Goal: Complete application form: Complete application form

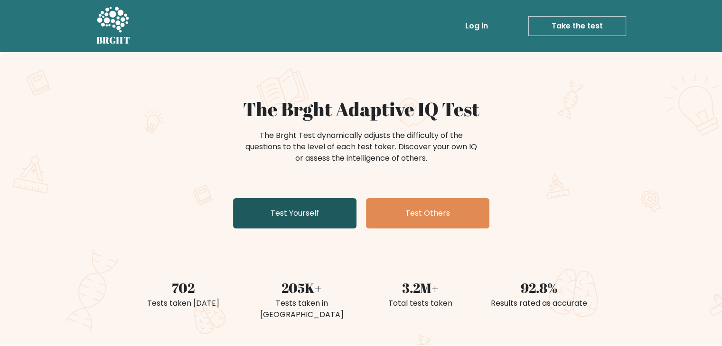
click at [319, 229] on link "Test Yourself" at bounding box center [294, 213] width 123 height 30
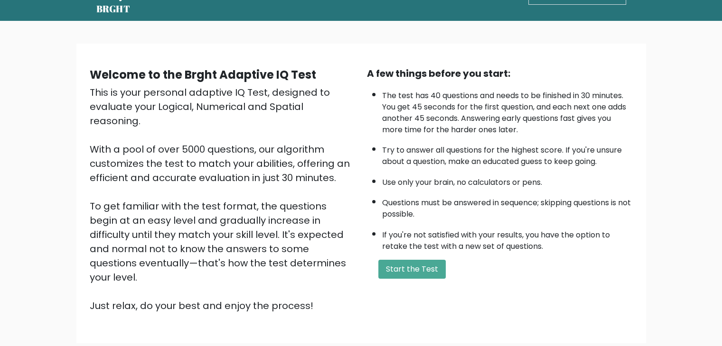
scroll to position [47, 0]
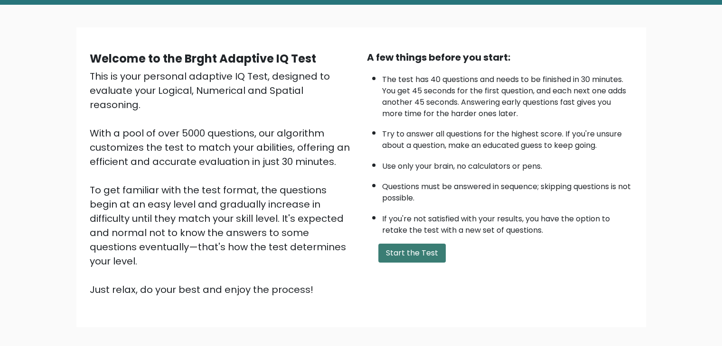
click at [416, 263] on button "Start the Test" at bounding box center [411, 253] width 67 height 19
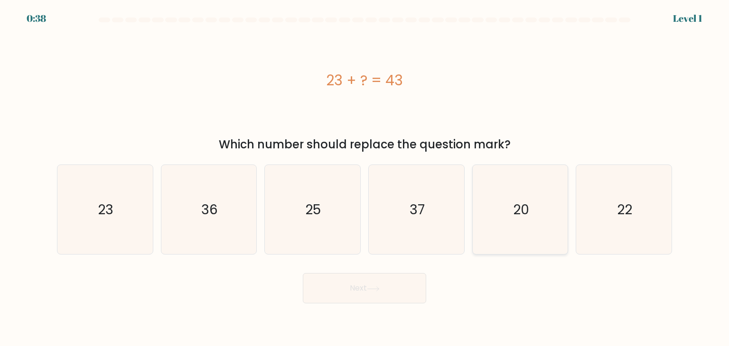
click at [549, 215] on icon "20" at bounding box center [520, 209] width 89 height 89
click at [365, 178] on input "e. 20" at bounding box center [364, 175] width 0 height 5
radio input "true"
click at [408, 288] on button "Next" at bounding box center [364, 288] width 123 height 30
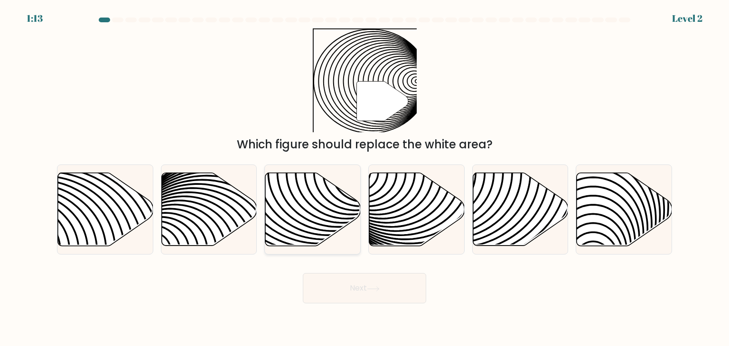
click at [287, 204] on icon at bounding box center [282, 172] width 192 height 192
click at [364, 178] on input "c." at bounding box center [364, 175] width 0 height 5
radio input "true"
click at [345, 286] on button "Next" at bounding box center [364, 288] width 123 height 30
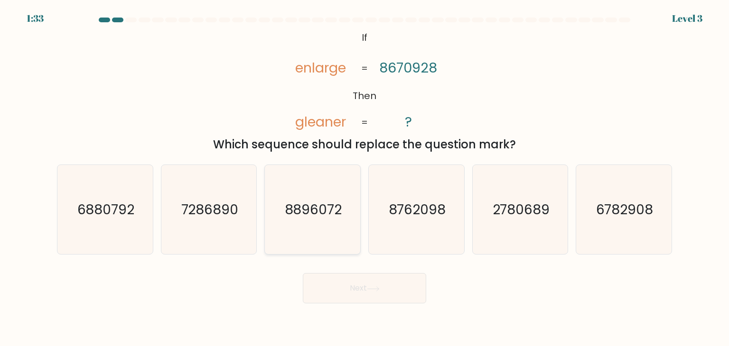
click at [294, 222] on icon "8896072" at bounding box center [312, 209] width 89 height 89
click at [364, 178] on input "c. 8896072" at bounding box center [364, 175] width 0 height 5
radio input "true"
click at [342, 287] on button "Next" at bounding box center [364, 288] width 123 height 30
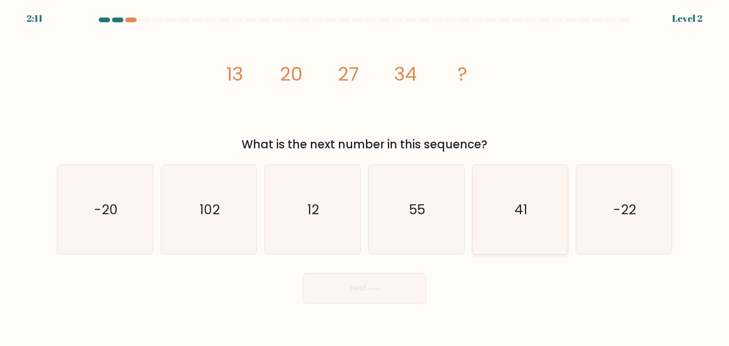
click at [509, 209] on icon "41" at bounding box center [520, 209] width 89 height 89
click at [365, 178] on input "e. 41" at bounding box center [364, 175] width 0 height 5
radio input "true"
click at [413, 288] on button "Next" at bounding box center [364, 288] width 123 height 30
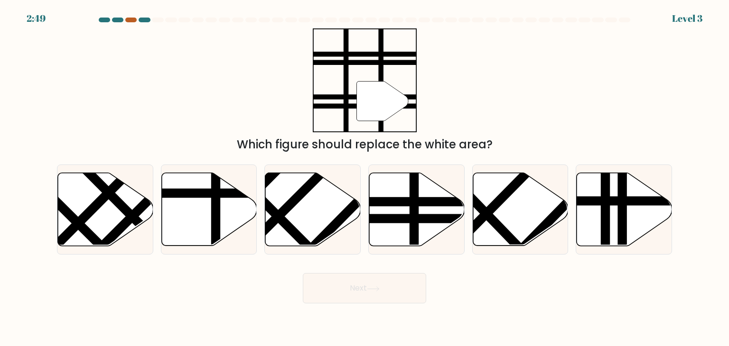
click at [134, 21] on div at bounding box center [130, 20] width 11 height 5
click at [414, 215] on line at bounding box center [414, 171] width 0 height 192
click at [365, 178] on input "d." at bounding box center [364, 175] width 0 height 5
radio input "true"
click at [412, 299] on button "Next" at bounding box center [364, 288] width 123 height 30
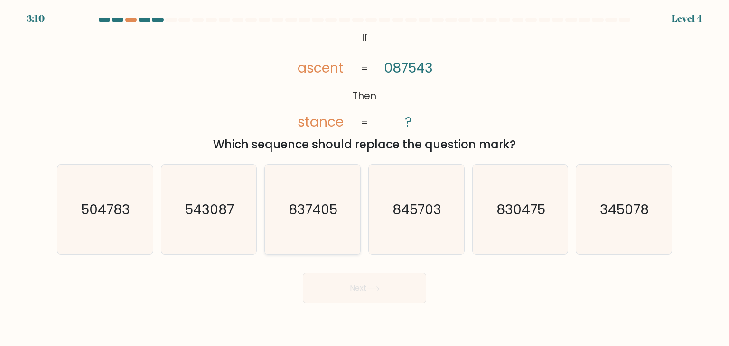
click at [332, 212] on text "837405" at bounding box center [313, 209] width 49 height 19
click at [364, 178] on input "c. 837405" at bounding box center [364, 175] width 0 height 5
radio input "true"
click at [354, 287] on button "Next" at bounding box center [364, 288] width 123 height 30
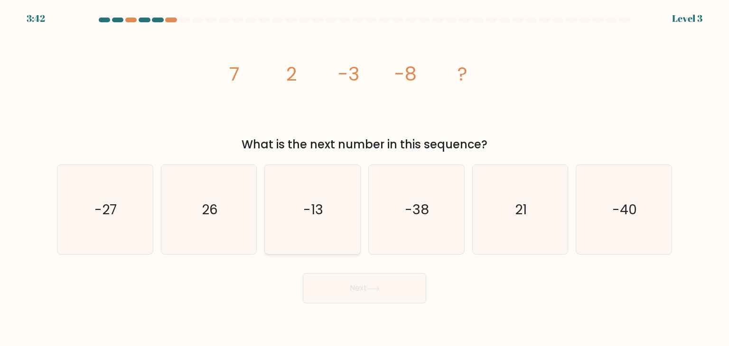
click at [319, 234] on icon "-13" at bounding box center [312, 209] width 89 height 89
click at [364, 178] on input "c. -13" at bounding box center [364, 175] width 0 height 5
radio input "true"
click at [345, 292] on button "Next" at bounding box center [364, 288] width 123 height 30
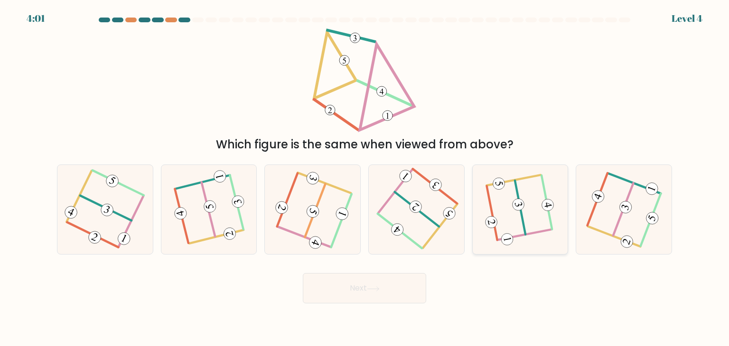
click at [522, 233] on icon at bounding box center [520, 210] width 69 height 72
click at [365, 178] on input "e." at bounding box center [364, 175] width 0 height 5
radio input "true"
click at [385, 300] on button "Next" at bounding box center [364, 288] width 123 height 30
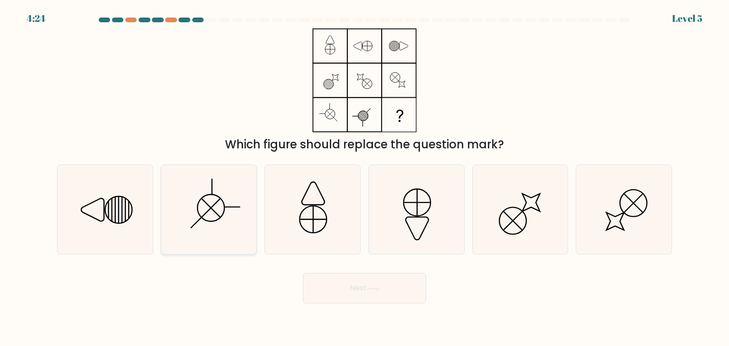
click at [223, 207] on icon at bounding box center [208, 209] width 89 height 89
click at [364, 178] on input "b." at bounding box center [364, 175] width 0 height 5
radio input "true"
click at [371, 283] on button "Next" at bounding box center [364, 288] width 123 height 30
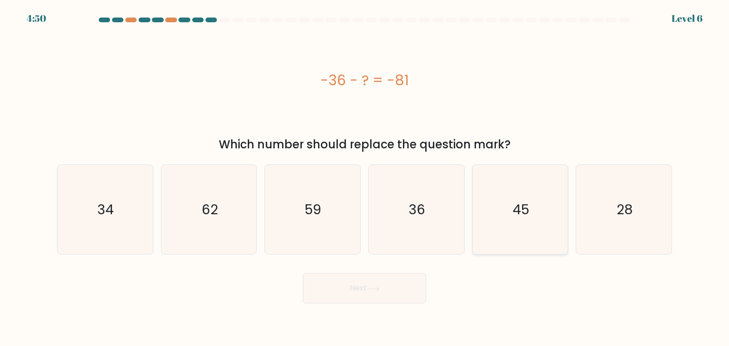
click at [513, 211] on text "45" at bounding box center [521, 209] width 17 height 19
click at [365, 178] on input "e. 45" at bounding box center [364, 175] width 0 height 5
radio input "true"
click at [397, 290] on button "Next" at bounding box center [364, 288] width 123 height 30
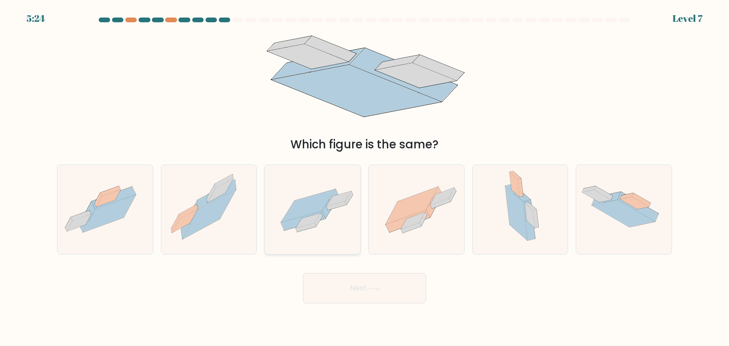
click at [331, 223] on icon at bounding box center [312, 210] width 95 height 66
click at [364, 178] on input "c." at bounding box center [364, 175] width 0 height 5
radio input "true"
click at [364, 286] on button "Next" at bounding box center [364, 288] width 123 height 30
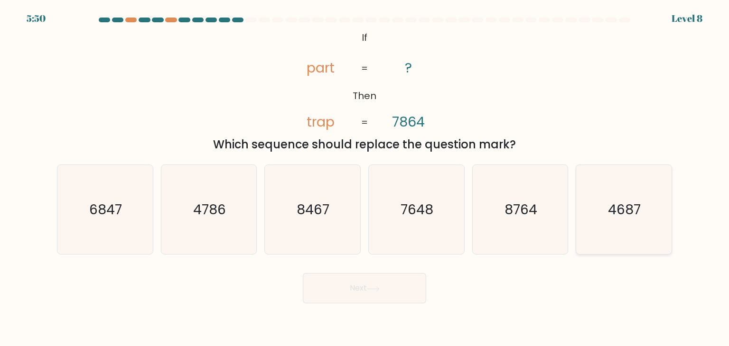
click at [631, 230] on icon "4687" at bounding box center [623, 209] width 89 height 89
click at [365, 178] on input "f. 4687" at bounding box center [364, 175] width 0 height 5
radio input "true"
click at [396, 285] on button "Next" at bounding box center [364, 288] width 123 height 30
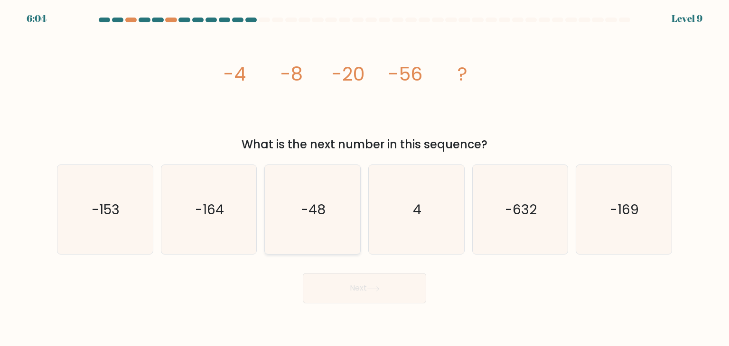
click at [327, 185] on icon "-48" at bounding box center [312, 209] width 89 height 89
click at [364, 178] on input "c. -48" at bounding box center [364, 175] width 0 height 5
radio input "true"
click at [353, 278] on button "Next" at bounding box center [364, 288] width 123 height 30
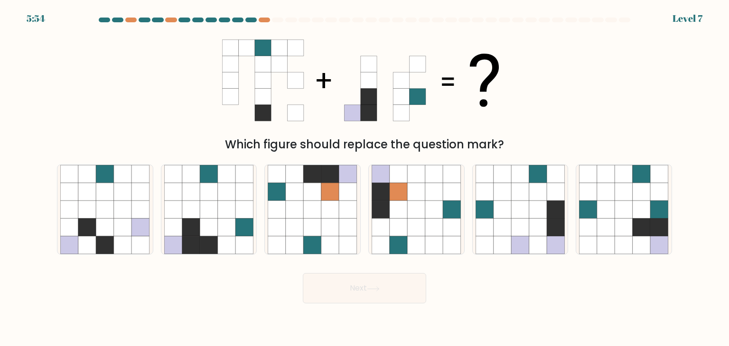
click at [353, 287] on button "Next" at bounding box center [364, 288] width 123 height 30
click at [195, 250] on icon at bounding box center [191, 246] width 18 height 18
click at [364, 178] on input "b." at bounding box center [364, 175] width 0 height 5
radio input "true"
click at [402, 301] on button "Next" at bounding box center [364, 288] width 123 height 30
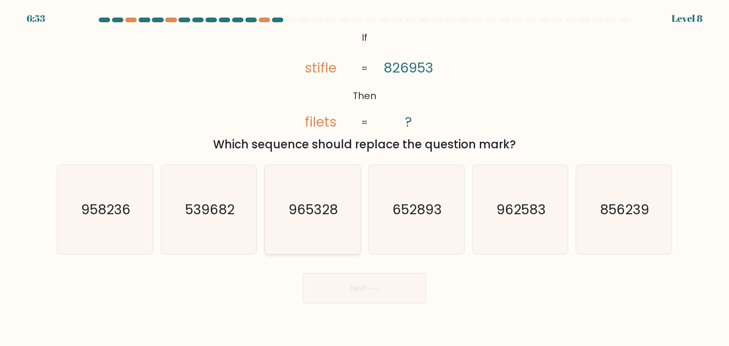
click at [303, 210] on text "965328" at bounding box center [313, 209] width 49 height 19
click at [364, 178] on input "c. 965328" at bounding box center [364, 175] width 0 height 5
radio input "true"
click at [346, 302] on button "Next" at bounding box center [364, 288] width 123 height 30
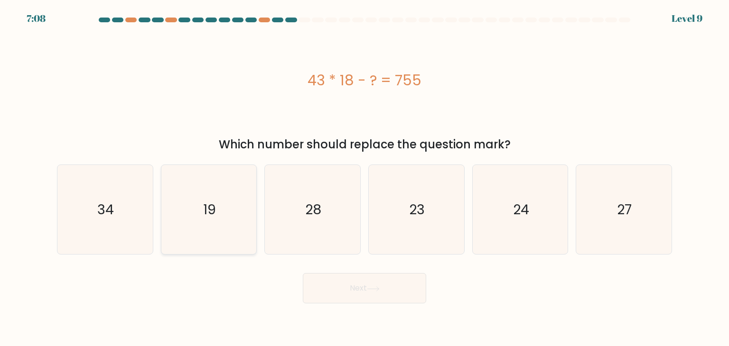
click at [227, 197] on icon "19" at bounding box center [208, 209] width 89 height 89
click at [364, 178] on input "b. 19" at bounding box center [364, 175] width 0 height 5
radio input "true"
click at [328, 289] on button "Next" at bounding box center [364, 288] width 123 height 30
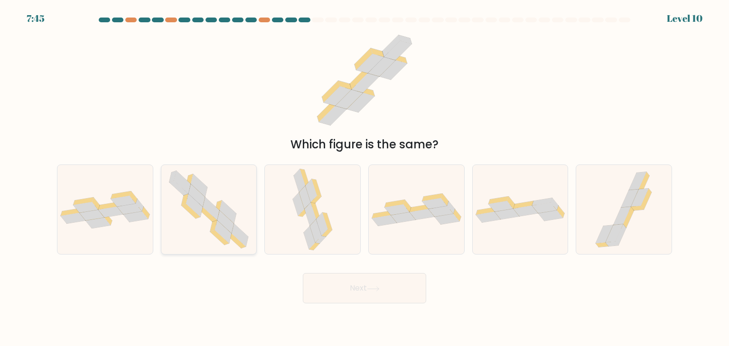
click at [208, 203] on icon at bounding box center [211, 208] width 17 height 23
click at [364, 178] on input "b." at bounding box center [364, 175] width 0 height 5
radio input "true"
click at [317, 290] on button "Next" at bounding box center [364, 288] width 123 height 30
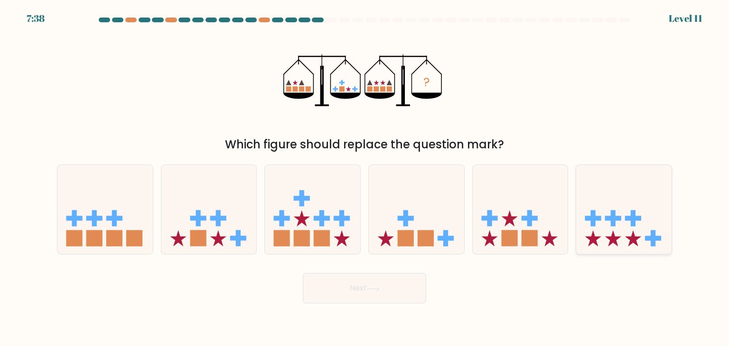
click at [617, 210] on icon at bounding box center [623, 209] width 95 height 79
click at [365, 178] on input "f." at bounding box center [364, 175] width 0 height 5
radio input "true"
click at [349, 301] on button "Next" at bounding box center [364, 288] width 123 height 30
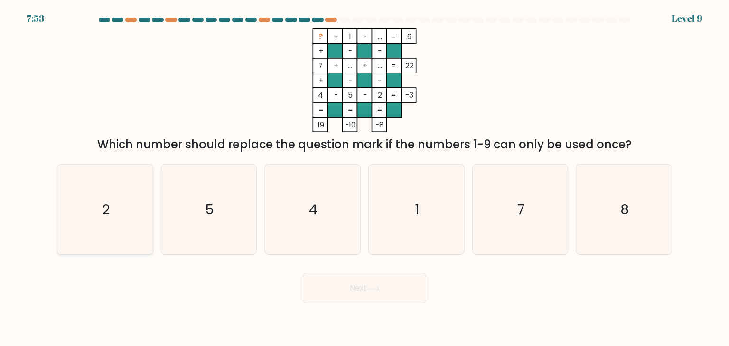
click at [113, 203] on icon "2" at bounding box center [104, 209] width 89 height 89
click at [364, 178] on input "a. 2" at bounding box center [364, 175] width 0 height 5
radio input "true"
click at [412, 297] on button "Next" at bounding box center [364, 288] width 123 height 30
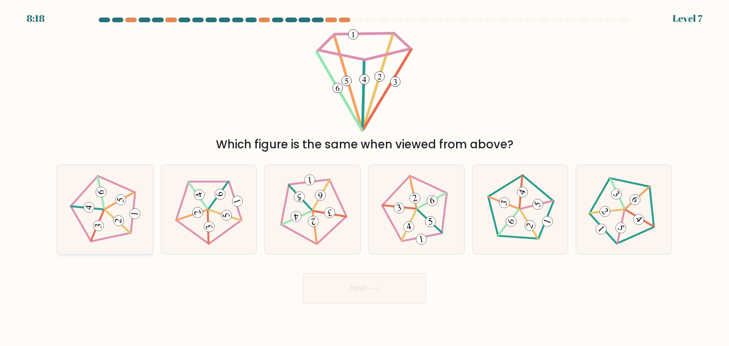
click at [121, 223] on 764 at bounding box center [117, 220] width 11 height 11
click at [364, 178] on input "a." at bounding box center [364, 175] width 0 height 5
radio input "true"
click at [342, 287] on button "Next" at bounding box center [364, 288] width 123 height 30
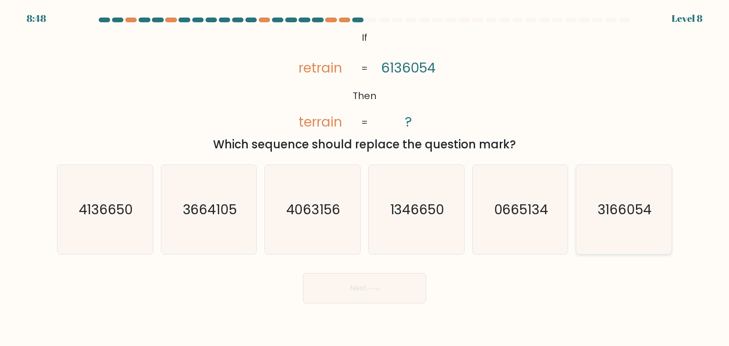
click at [599, 218] on text "3166054" at bounding box center [624, 209] width 55 height 19
click at [365, 178] on input "f. 3166054" at bounding box center [364, 175] width 0 height 5
radio input "true"
click at [355, 290] on button "Next" at bounding box center [364, 288] width 123 height 30
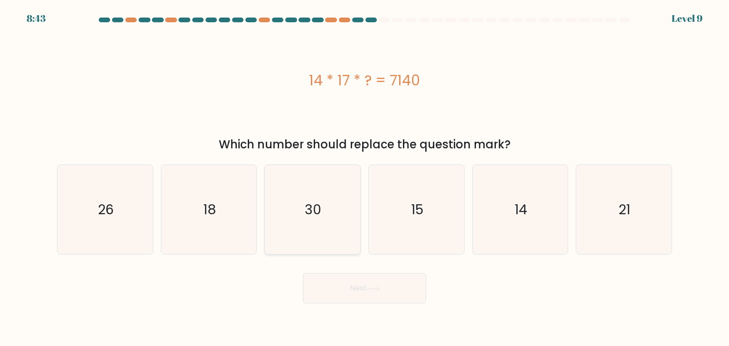
click at [336, 237] on icon "30" at bounding box center [312, 209] width 89 height 89
click at [364, 178] on input "c. 30" at bounding box center [364, 175] width 0 height 5
radio input "true"
click at [368, 292] on button "Next" at bounding box center [364, 288] width 123 height 30
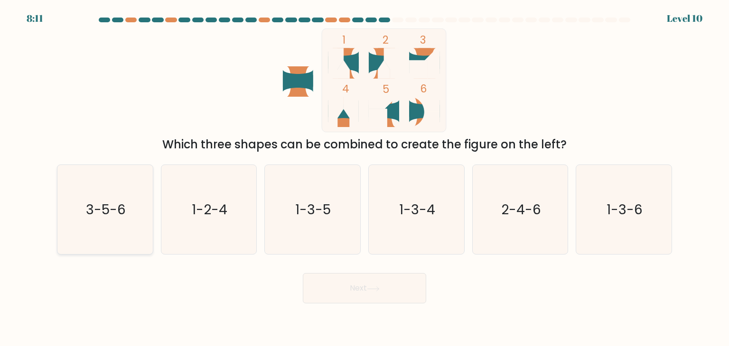
click at [110, 209] on text "3-5-6" at bounding box center [106, 209] width 40 height 19
click at [364, 178] on input "a. 3-5-6" at bounding box center [364, 175] width 0 height 5
radio input "true"
click at [321, 291] on button "Next" at bounding box center [364, 288] width 123 height 30
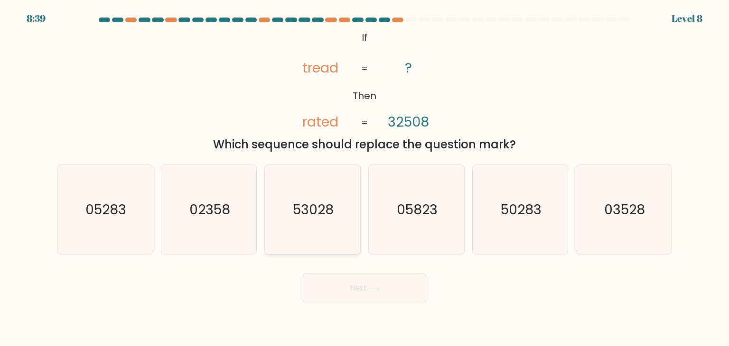
click at [296, 212] on text "53028" at bounding box center [313, 209] width 41 height 19
click at [364, 178] on input "c. 53028" at bounding box center [364, 175] width 0 height 5
radio input "true"
click at [381, 288] on button "Next" at bounding box center [364, 288] width 123 height 30
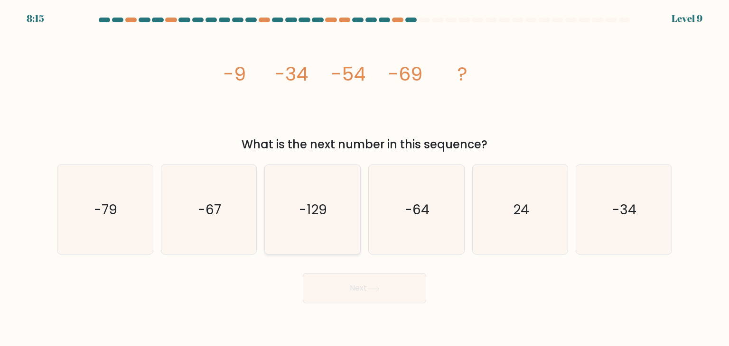
click at [313, 203] on text "-129" at bounding box center [313, 209] width 28 height 19
click at [364, 178] on input "c. -129" at bounding box center [364, 175] width 0 height 5
radio input "true"
click at [121, 205] on icon "-79" at bounding box center [104, 209] width 89 height 89
click at [364, 178] on input "a. -79" at bounding box center [364, 175] width 0 height 5
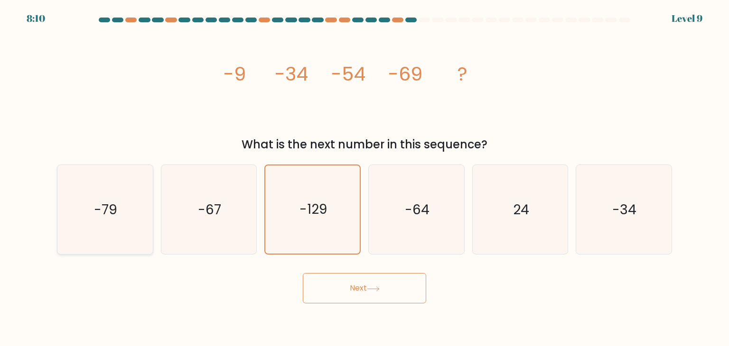
radio input "true"
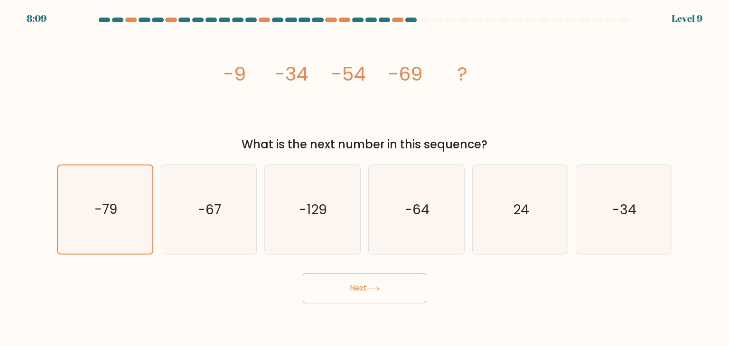
click at [379, 291] on icon at bounding box center [372, 289] width 11 height 4
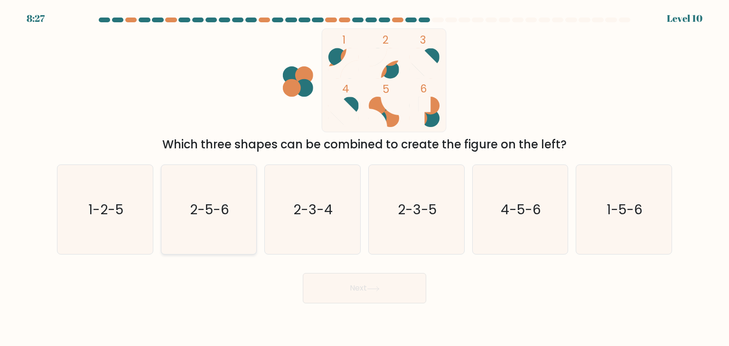
click at [203, 219] on text "2-5-6" at bounding box center [209, 209] width 39 height 19
click at [364, 178] on input "b. 2-5-6" at bounding box center [364, 175] width 0 height 5
radio input "true"
click at [326, 289] on button "Next" at bounding box center [364, 288] width 123 height 30
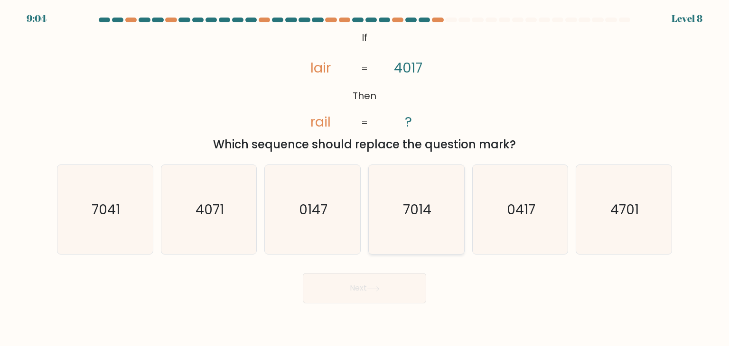
click at [418, 219] on text "7014" at bounding box center [417, 209] width 28 height 19
click at [365, 178] on input "d. 7014" at bounding box center [364, 175] width 0 height 5
radio input "true"
click at [399, 295] on button "Next" at bounding box center [364, 288] width 123 height 30
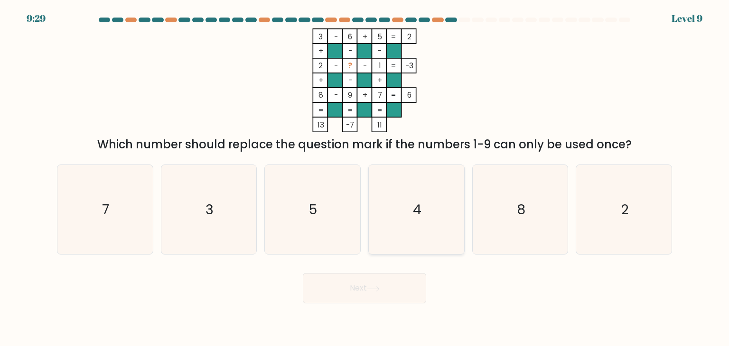
click at [417, 213] on text "4" at bounding box center [417, 209] width 9 height 19
click at [365, 178] on input "d. 4" at bounding box center [364, 175] width 0 height 5
radio input "true"
click at [401, 284] on button "Next" at bounding box center [364, 288] width 123 height 30
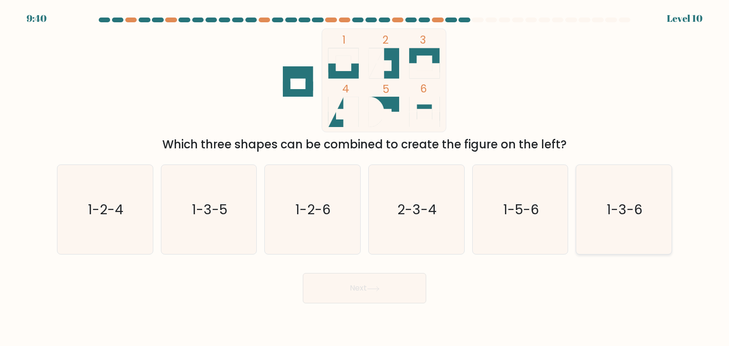
click at [628, 216] on text "1-3-6" at bounding box center [625, 209] width 36 height 19
click at [365, 178] on input "f. 1-3-6" at bounding box center [364, 175] width 0 height 5
radio input "true"
click at [390, 281] on button "Next" at bounding box center [364, 288] width 123 height 30
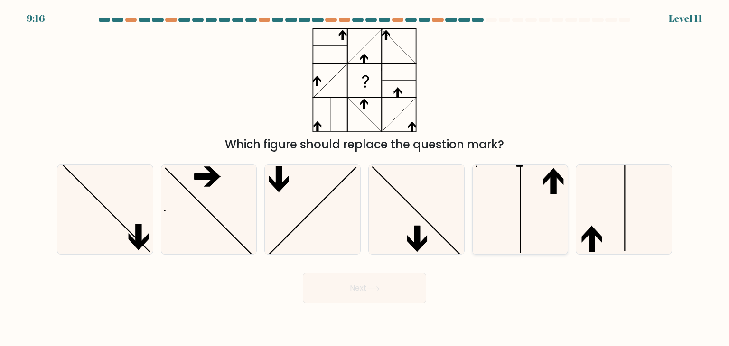
click at [539, 211] on icon at bounding box center [520, 209] width 89 height 89
click at [365, 178] on input "e." at bounding box center [364, 175] width 0 height 5
radio input "true"
click at [321, 300] on button "Next" at bounding box center [364, 288] width 123 height 30
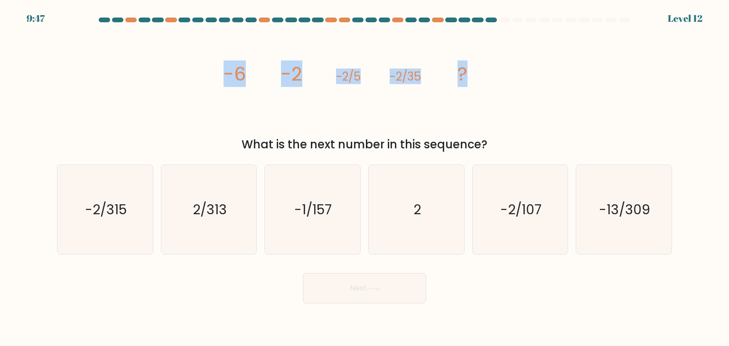
drag, startPoint x: 215, startPoint y: 75, endPoint x: 490, endPoint y: 91, distance: 274.7
click at [490, 91] on div "image/svg+xml -6 -2 -2/5 -2/35 ? What is the next number in this sequence?" at bounding box center [364, 90] width 626 height 125
drag, startPoint x: 463, startPoint y: 74, endPoint x: 526, endPoint y: 61, distance: 63.9
click at [526, 61] on div "image/svg+xml -6 -2 -2/5 -2/35 ? What is the next number in this sequence?" at bounding box center [364, 90] width 626 height 125
click at [518, 84] on div "image/svg+xml -6 -2 -2/5 -2/35 ? What is the next number in this sequence?" at bounding box center [364, 90] width 626 height 125
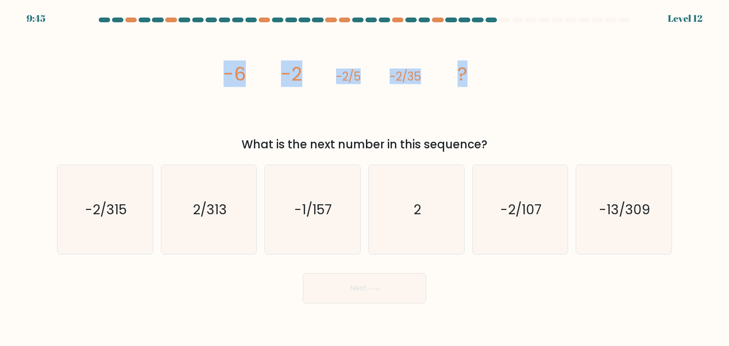
click at [517, 86] on div "image/svg+xml -6 -2 -2/5 -2/35 ? What is the next number in this sequence?" at bounding box center [364, 90] width 626 height 125
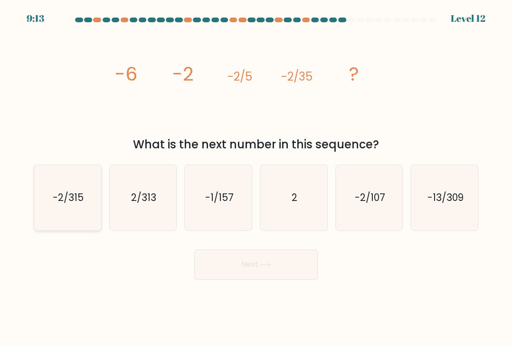
click at [53, 204] on icon "-2/315" at bounding box center [67, 197] width 65 height 65
click at [256, 178] on input "a. -2/315" at bounding box center [256, 175] width 0 height 5
radio input "true"
click at [283, 273] on button "Next" at bounding box center [255, 265] width 123 height 30
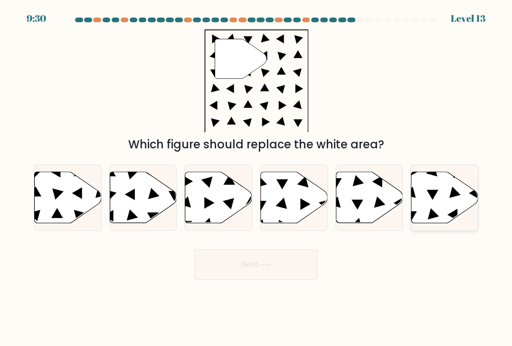
click at [429, 201] on icon at bounding box center [444, 197] width 67 height 51
click at [256, 178] on input "f." at bounding box center [256, 175] width 0 height 5
radio input "true"
click at [266, 268] on icon at bounding box center [264, 264] width 13 height 5
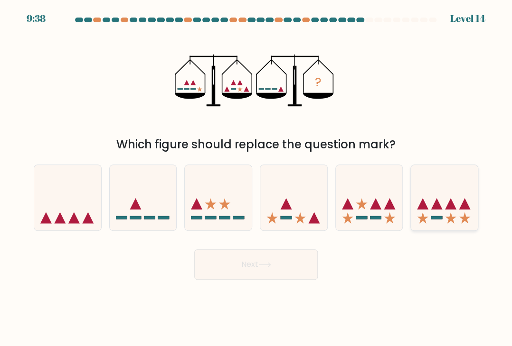
click at [441, 178] on icon at bounding box center [444, 198] width 67 height 56
click at [256, 178] on input "f." at bounding box center [256, 175] width 0 height 5
radio input "true"
click at [289, 267] on button "Next" at bounding box center [255, 265] width 123 height 30
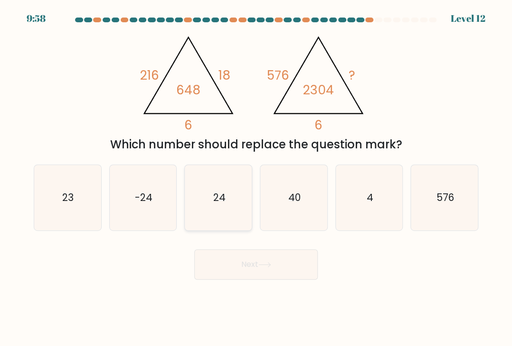
click at [201, 211] on icon "24" at bounding box center [218, 197] width 65 height 65
click at [256, 178] on input "c. 24" at bounding box center [256, 175] width 0 height 5
radio input "true"
click at [232, 285] on body "9:56 Level 12" at bounding box center [256, 173] width 512 height 346
click at [289, 270] on button "Next" at bounding box center [255, 265] width 123 height 30
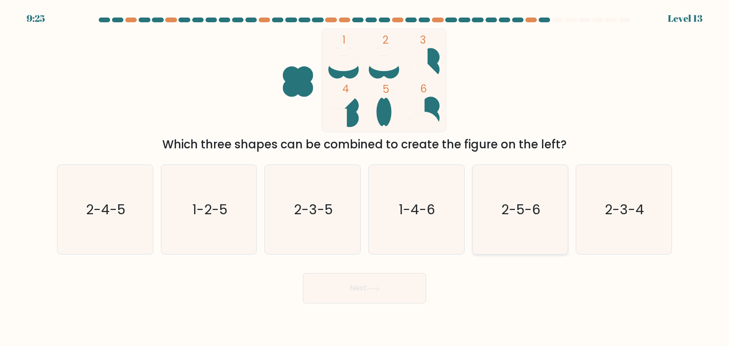
click at [526, 238] on icon "2-5-6" at bounding box center [520, 209] width 89 height 89
click at [365, 178] on input "e. 2-5-6" at bounding box center [364, 175] width 0 height 5
radio input "true"
click at [400, 287] on button "Next" at bounding box center [364, 288] width 123 height 30
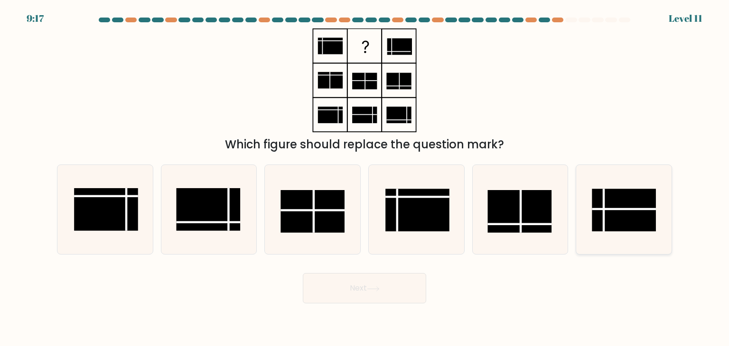
click at [612, 209] on rect at bounding box center [624, 210] width 64 height 43
click at [365, 178] on input "f." at bounding box center [364, 175] width 0 height 5
radio input "true"
click at [368, 288] on button "Next" at bounding box center [364, 288] width 123 height 30
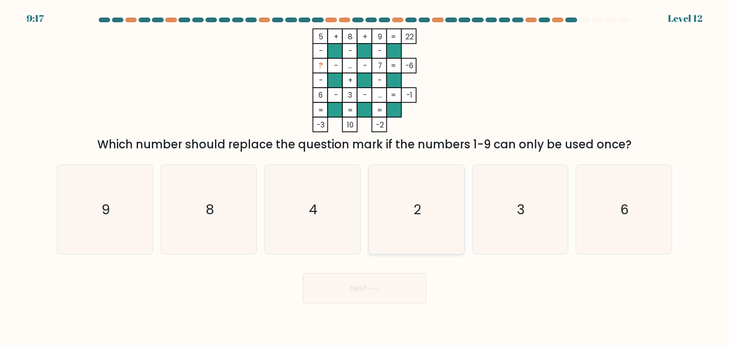
drag, startPoint x: 406, startPoint y: 232, endPoint x: 411, endPoint y: 224, distance: 8.3
click at [408, 231] on icon "2" at bounding box center [416, 209] width 89 height 89
click at [365, 178] on input "d. 2" at bounding box center [364, 175] width 0 height 5
radio input "true"
click at [372, 299] on button "Next" at bounding box center [364, 288] width 123 height 30
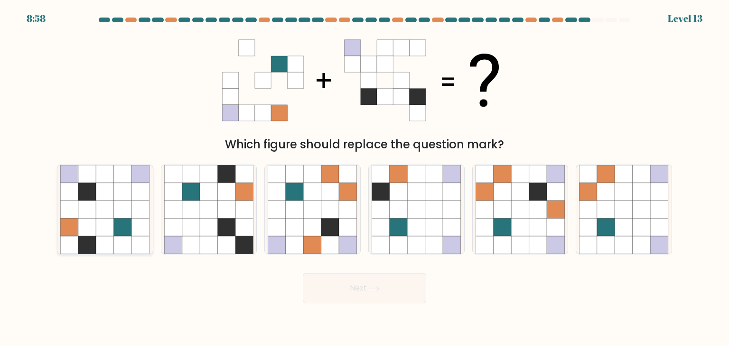
click at [92, 206] on icon at bounding box center [87, 210] width 18 height 18
click at [364, 178] on input "a." at bounding box center [364, 175] width 0 height 5
radio input "true"
click at [336, 299] on button "Next" at bounding box center [364, 288] width 123 height 30
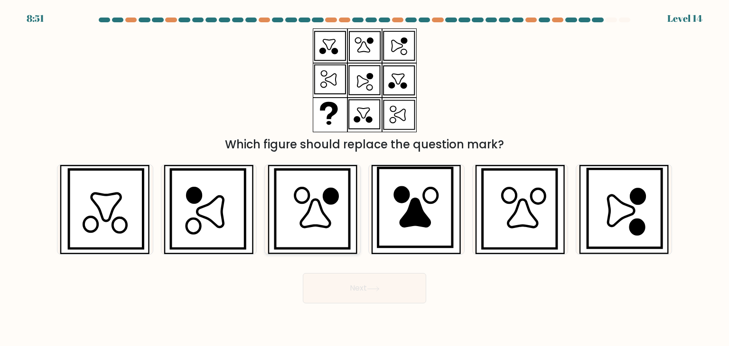
click at [317, 232] on icon at bounding box center [312, 209] width 75 height 79
click at [364, 178] on input "c." at bounding box center [364, 175] width 0 height 5
radio input "true"
click at [338, 297] on button "Next" at bounding box center [364, 288] width 123 height 30
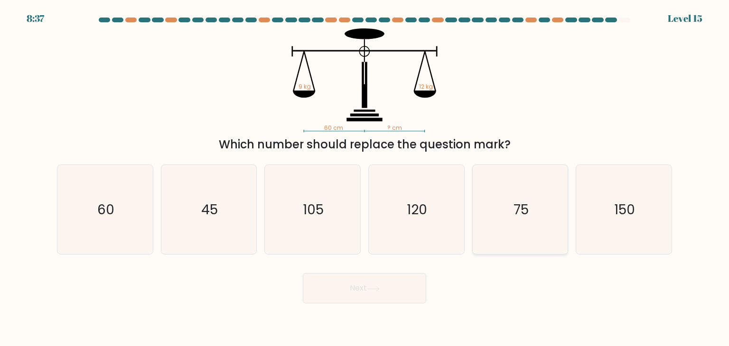
click at [546, 218] on icon "75" at bounding box center [520, 209] width 89 height 89
click at [365, 178] on input "e. 75" at bounding box center [364, 175] width 0 height 5
radio input "true"
click at [326, 297] on button "Next" at bounding box center [364, 288] width 123 height 30
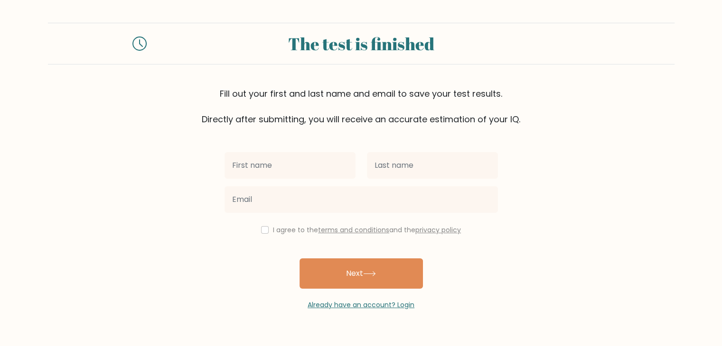
click at [290, 174] on input "text" at bounding box center [289, 165] width 131 height 27
type input "[PERSON_NAME]"
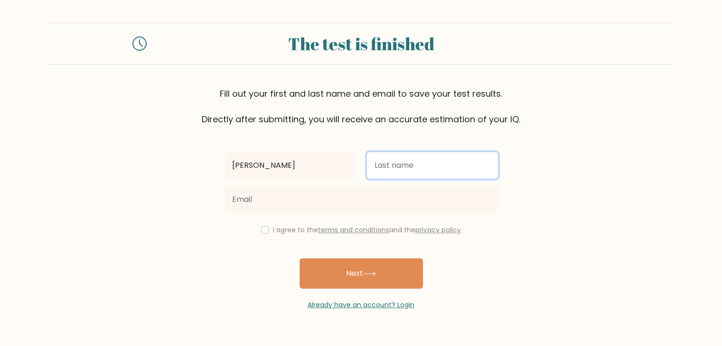
click at [424, 179] on input "text" at bounding box center [432, 165] width 131 height 27
type input "[PERSON_NAME]"
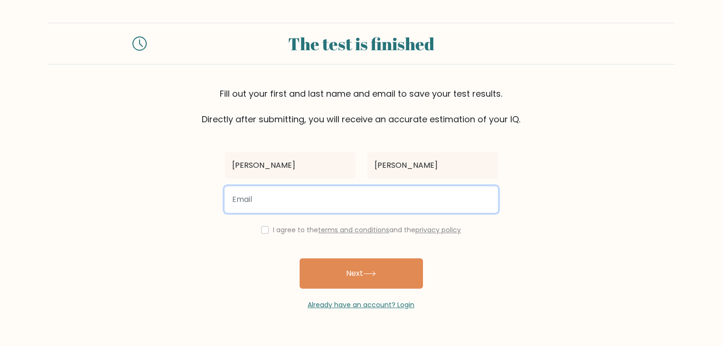
click at [337, 213] on input "email" at bounding box center [360, 200] width 273 height 27
type input "bhernanjames@gmail.com"
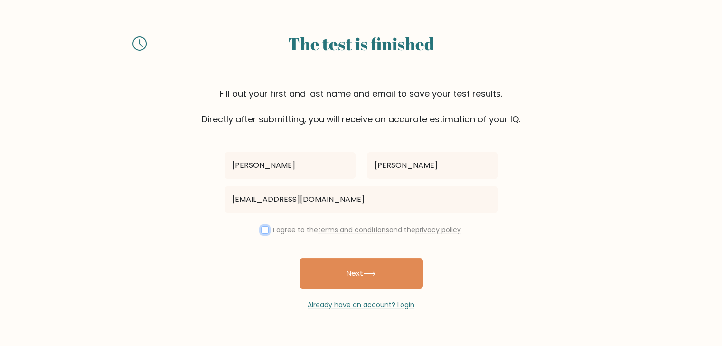
click at [261, 234] on input "checkbox" at bounding box center [265, 230] width 8 height 8
checkbox input "true"
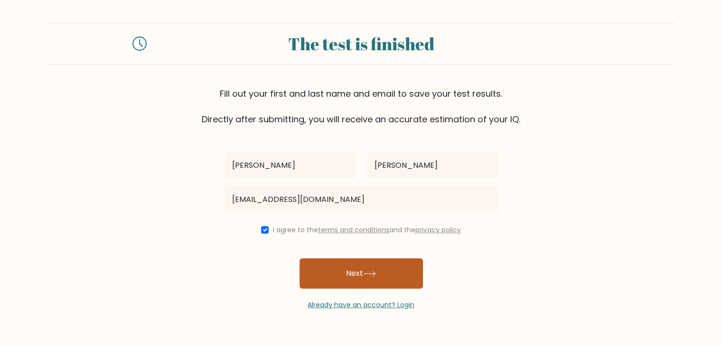
click at [346, 289] on button "Next" at bounding box center [360, 274] width 123 height 30
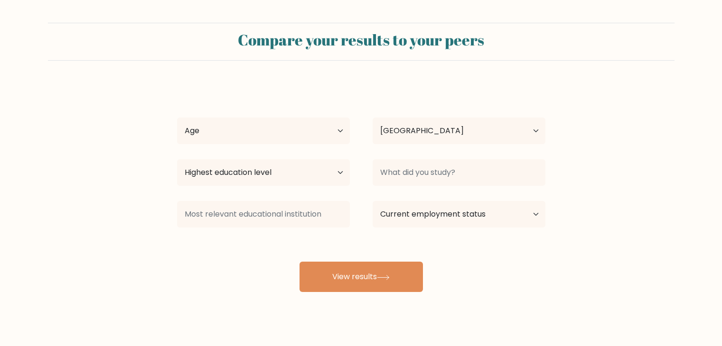
select select "PH"
click at [282, 144] on select "Age Under 18 years old 18-24 years old 25-34 years old 35-44 years old 45-54 ye…" at bounding box center [263, 131] width 173 height 27
select select "18_24"
click at [177, 132] on select "Age Under 18 years old 18-24 years old 25-34 years old 35-44 years old 45-54 ye…" at bounding box center [263, 131] width 173 height 27
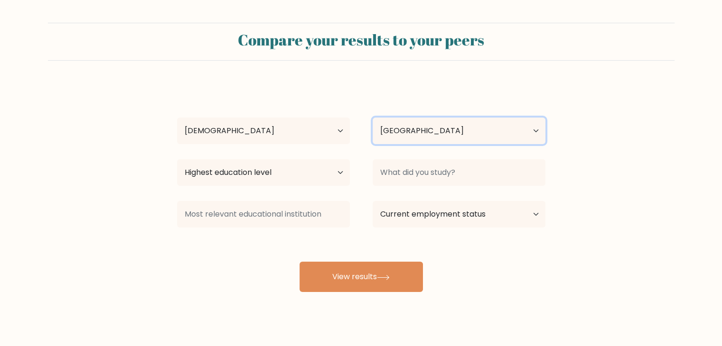
drag, startPoint x: 449, startPoint y: 145, endPoint x: 429, endPoint y: 152, distance: 21.3
click at [448, 144] on select "Country Afghanistan Albania Algeria American Samoa Andorra Angola Anguilla Anta…" at bounding box center [459, 131] width 173 height 27
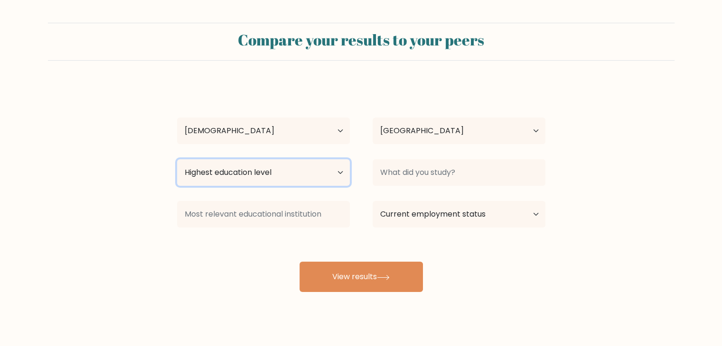
click at [266, 186] on select "Highest education level No schooling Primary Lower Secondary Upper Secondary Oc…" at bounding box center [263, 172] width 173 height 27
select select "bachelors_degree"
click at [177, 179] on select "Highest education level No schooling Primary Lower Secondary Upper Secondary Oc…" at bounding box center [263, 172] width 173 height 27
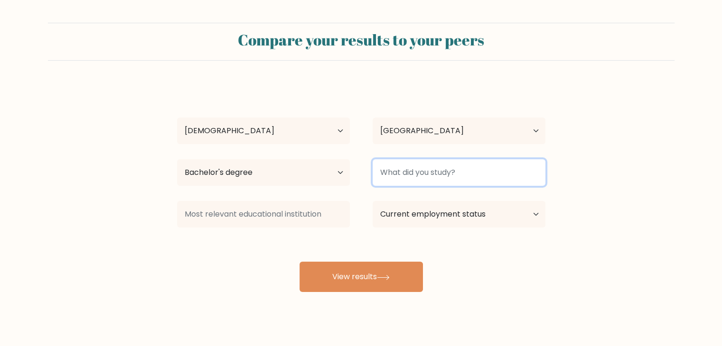
click at [410, 186] on input at bounding box center [459, 172] width 173 height 27
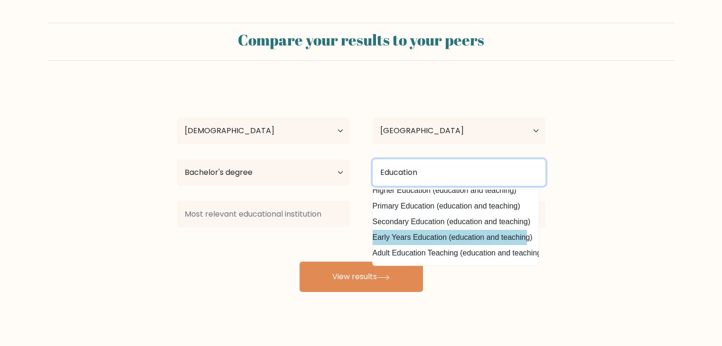
scroll to position [57, 9]
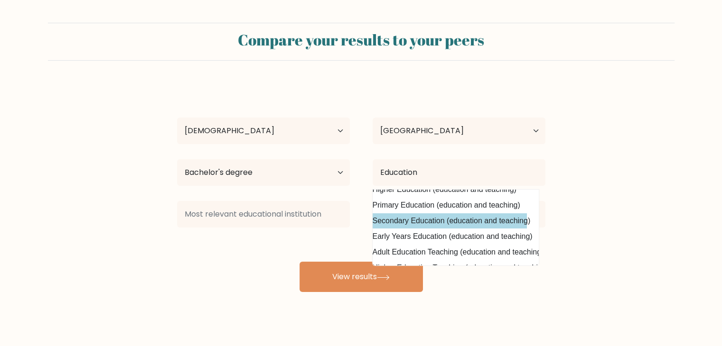
click at [433, 229] on option "Secondary Education (education and teaching)" at bounding box center [445, 221] width 161 height 15
type input "Secondary Education"
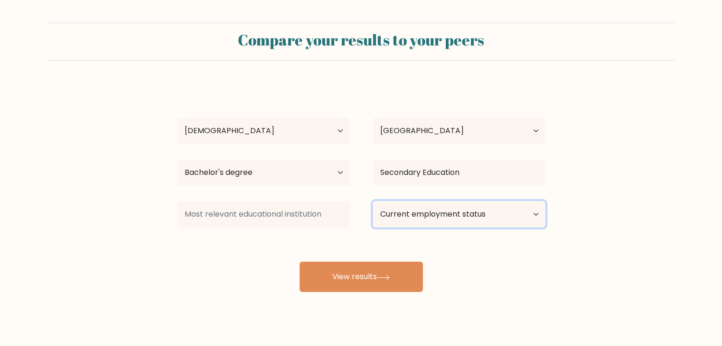
click at [493, 228] on select "Current employment status Employed Student Retired Other / prefer not to answer" at bounding box center [459, 214] width 173 height 27
select select "other"
click at [373, 226] on select "Current employment status Employed Student Retired Other / prefer not to answer" at bounding box center [459, 214] width 173 height 27
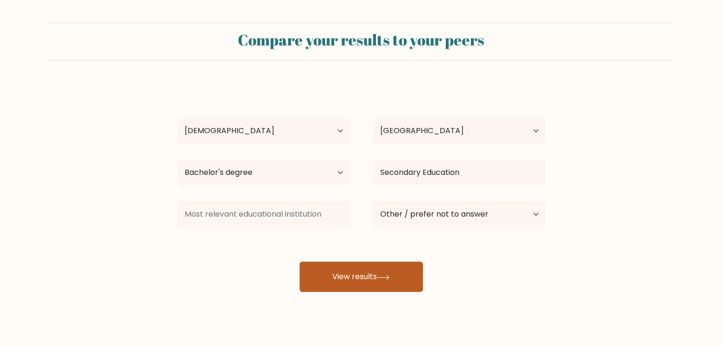
click at [404, 292] on button "View results" at bounding box center [360, 277] width 123 height 30
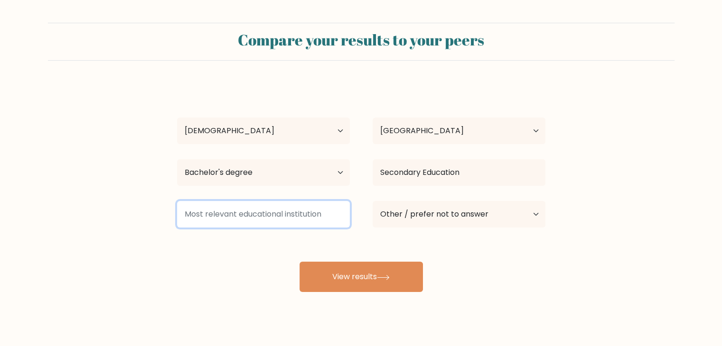
click at [241, 228] on input at bounding box center [263, 214] width 173 height 27
click at [308, 228] on input at bounding box center [263, 214] width 173 height 27
click at [320, 228] on input at bounding box center [263, 214] width 173 height 27
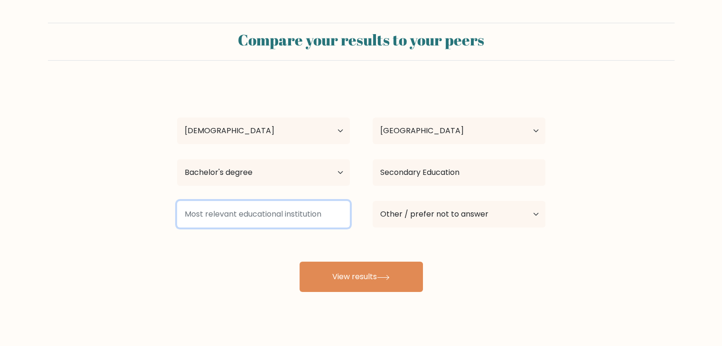
click at [289, 228] on input at bounding box center [263, 214] width 173 height 27
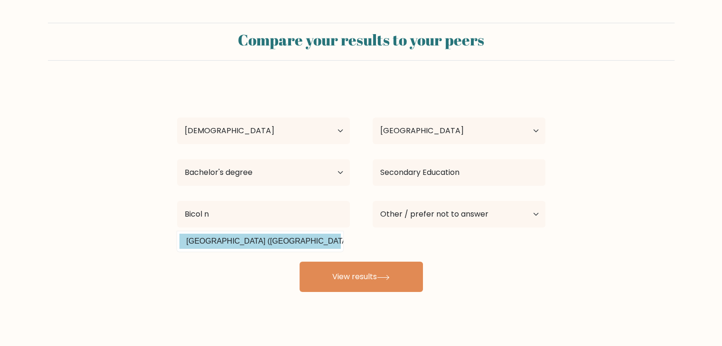
click at [283, 249] on option "Bicol University (Philippines)" at bounding box center [259, 241] width 161 height 15
type input "[GEOGRAPHIC_DATA]"
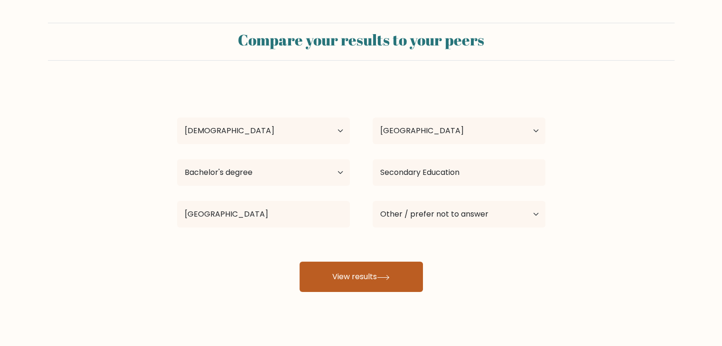
click at [334, 292] on button "View results" at bounding box center [360, 277] width 123 height 30
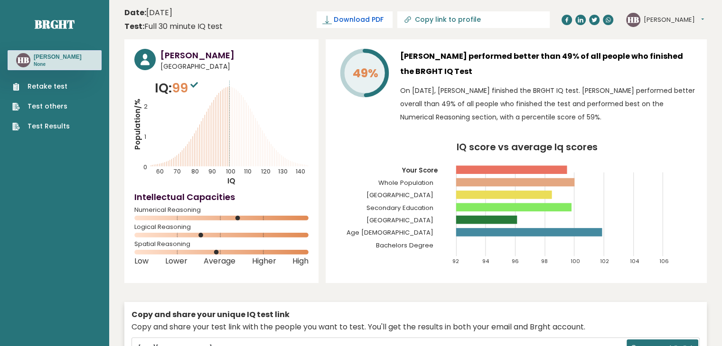
click at [383, 21] on span "Download PDF" at bounding box center [358, 20] width 49 height 10
click at [451, 23] on input "Copy link to profile" at bounding box center [478, 20] width 129 height 8
type input "[URL][DOMAIN_NAME][PERSON_NAME]"
